Goal: Use online tool/utility

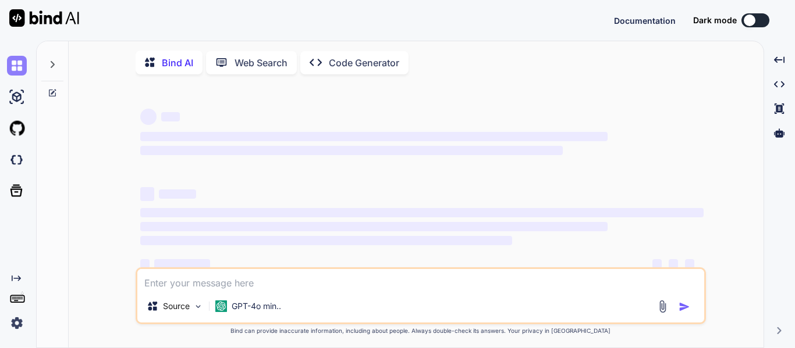
click at [19, 74] on img at bounding box center [17, 66] width 20 height 20
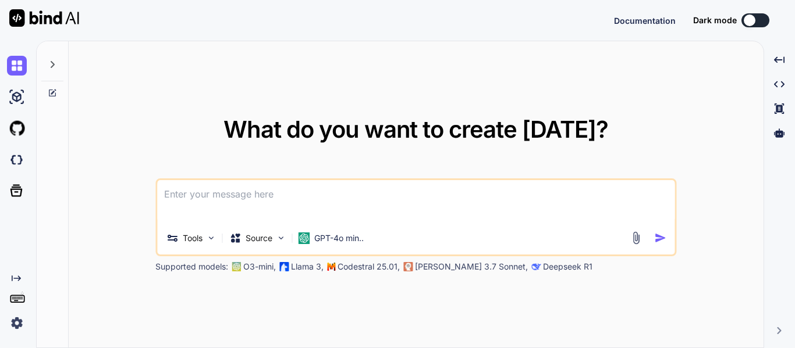
type textarea "x"
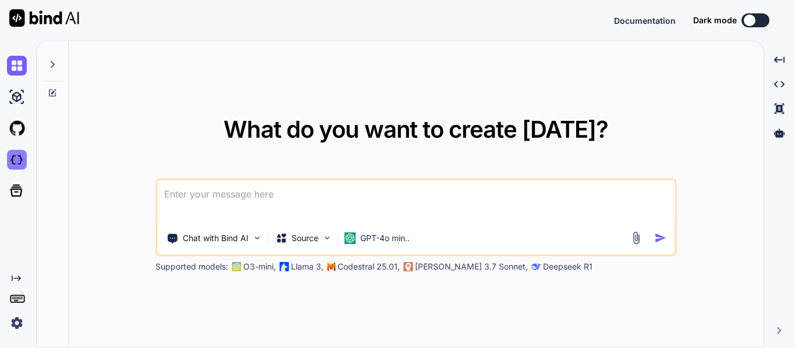
click at [18, 163] on img at bounding box center [17, 160] width 20 height 20
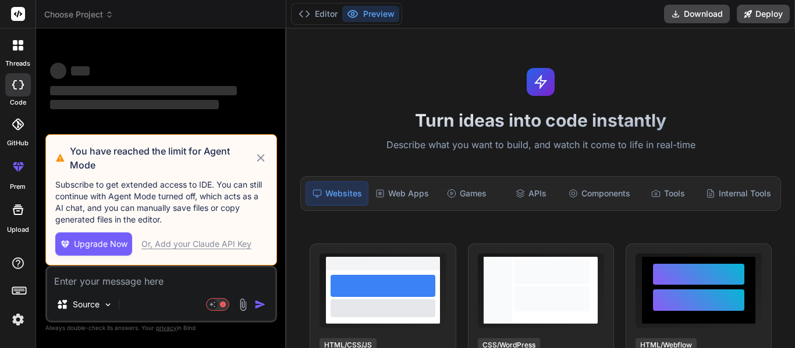
click at [15, 51] on div at bounding box center [18, 45] width 24 height 24
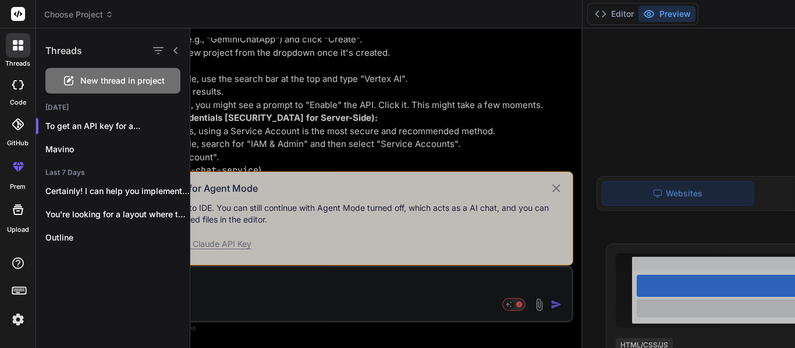
scroll to position [1738, 0]
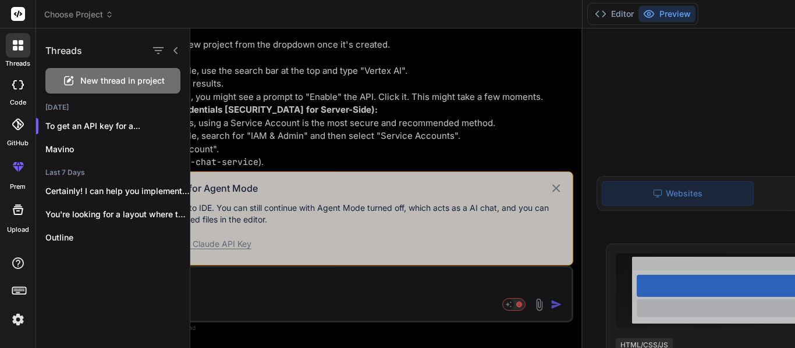
click at [209, 98] on div at bounding box center [492, 189] width 604 height 320
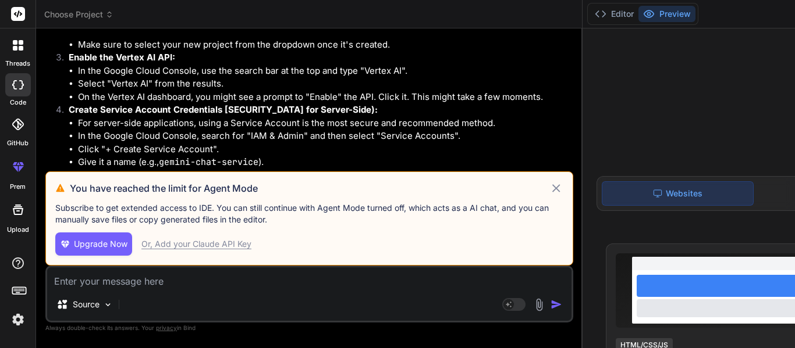
click at [549, 181] on icon at bounding box center [555, 188] width 13 height 14
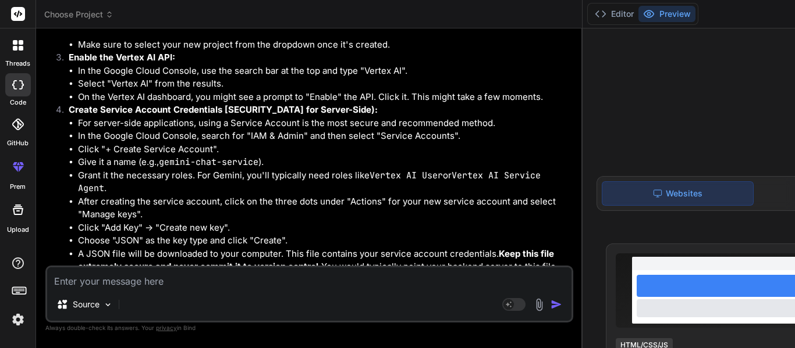
click at [20, 44] on icon at bounding box center [21, 42] width 5 height 5
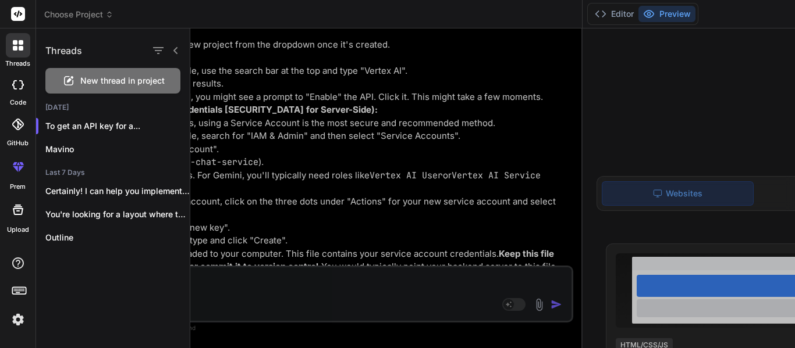
click at [126, 82] on span "New thread in project" at bounding box center [122, 81] width 84 height 12
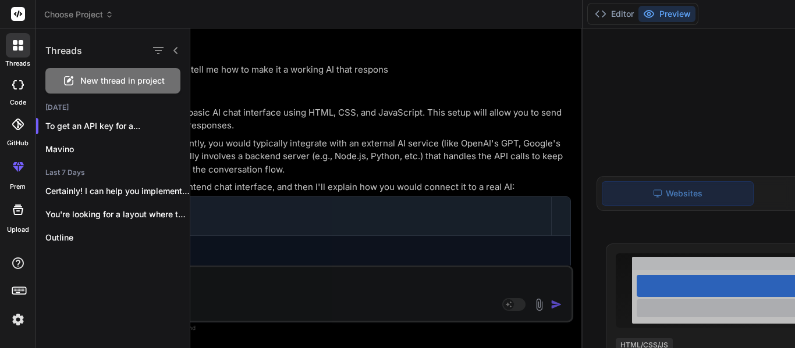
scroll to position [35, 0]
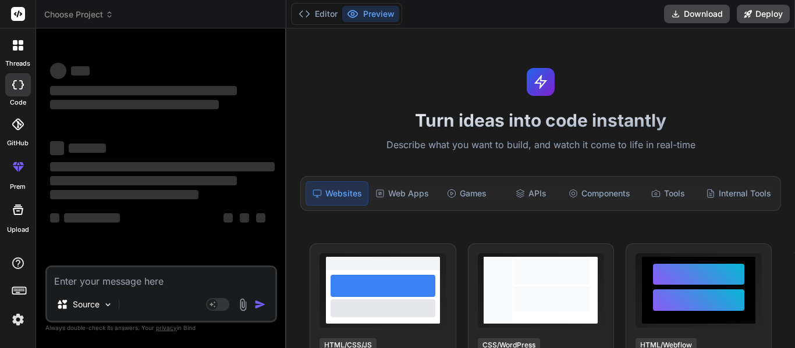
type textarea "x"
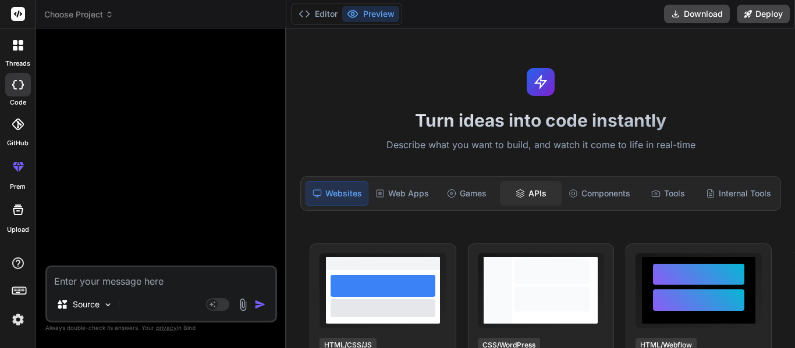
click at [530, 189] on div "APIs" at bounding box center [531, 193] width 62 height 24
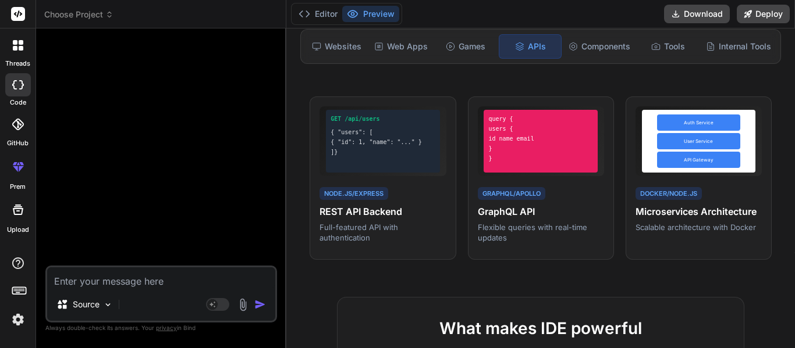
scroll to position [0, 0]
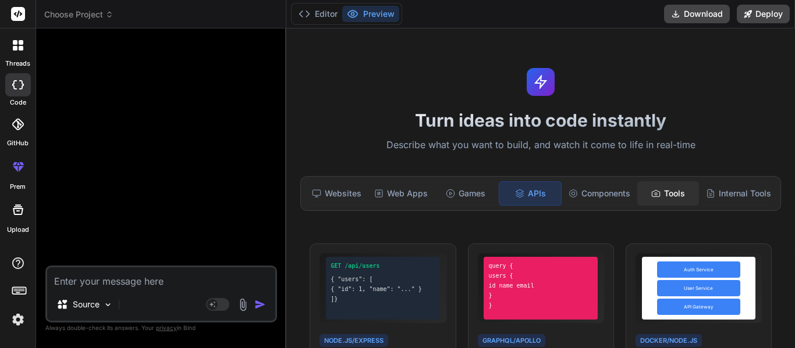
click at [665, 195] on div "Tools" at bounding box center [668, 193] width 62 height 24
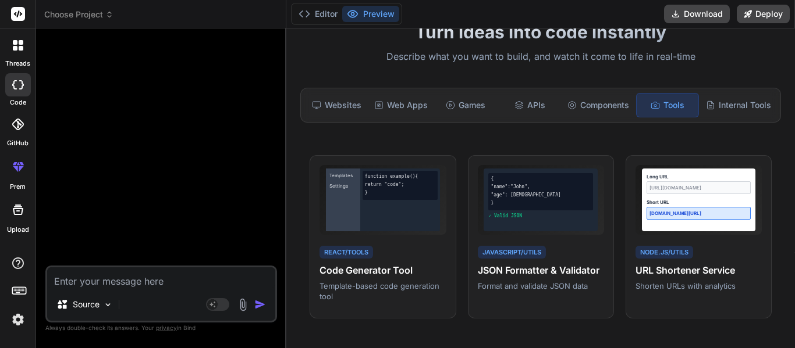
scroll to position [89, 0]
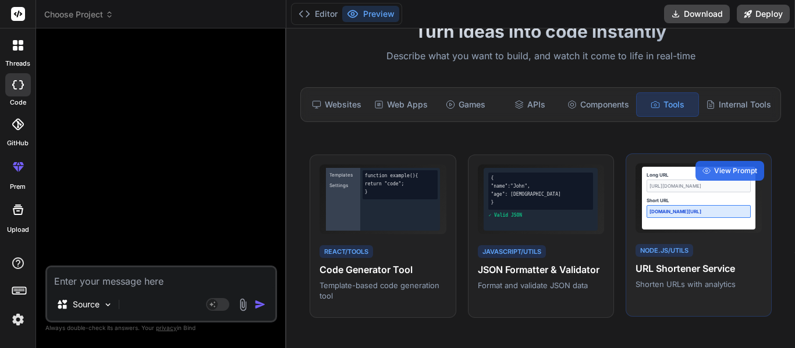
click at [740, 206] on div "short.ly/abc123" at bounding box center [698, 211] width 104 height 13
click at [733, 169] on span "View Prompt" at bounding box center [735, 171] width 43 height 10
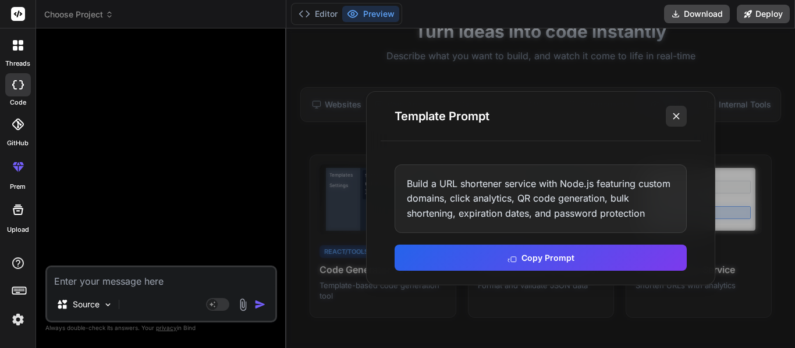
click at [676, 114] on icon at bounding box center [676, 117] width 12 height 12
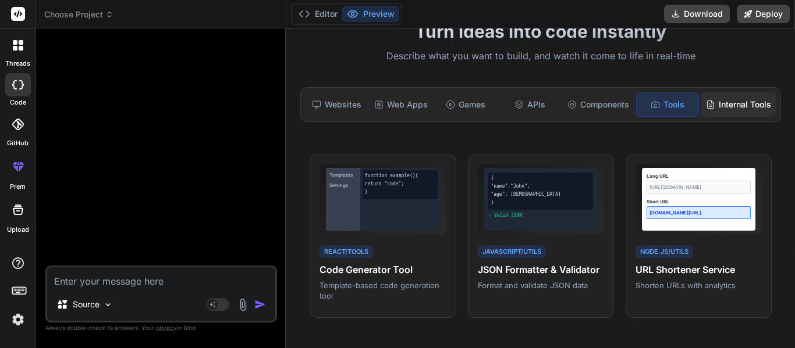
click at [755, 101] on div "Internal Tools" at bounding box center [738, 104] width 74 height 24
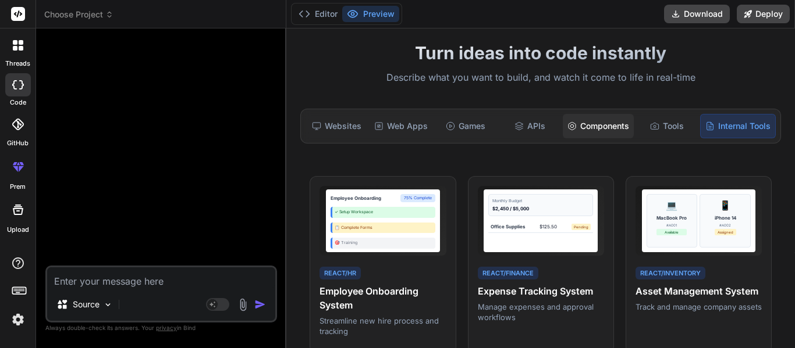
scroll to position [69, 0]
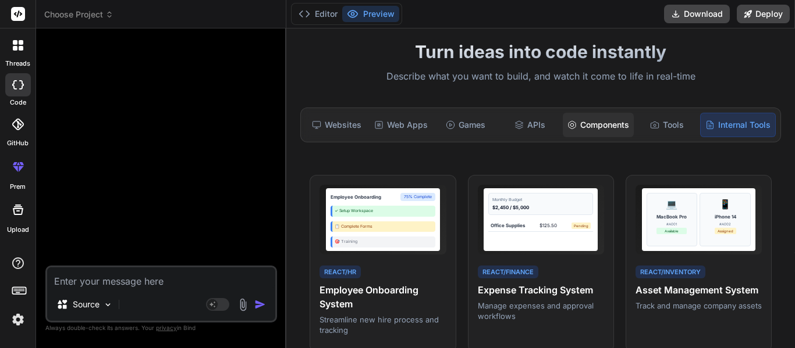
click at [592, 118] on div "Components" at bounding box center [597, 125] width 71 height 24
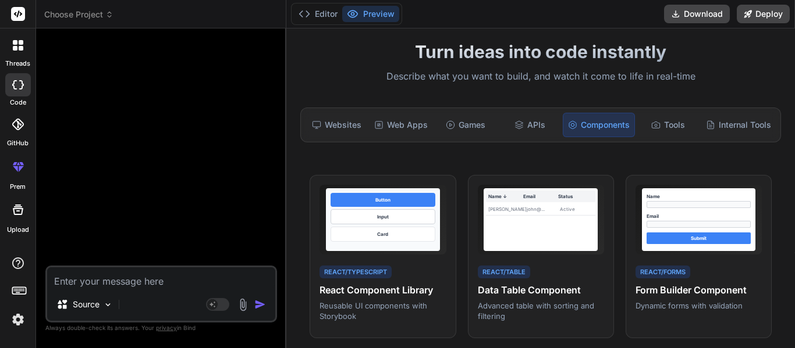
click at [115, 280] on textarea at bounding box center [161, 278] width 228 height 21
